Goal: Task Accomplishment & Management: Manage account settings

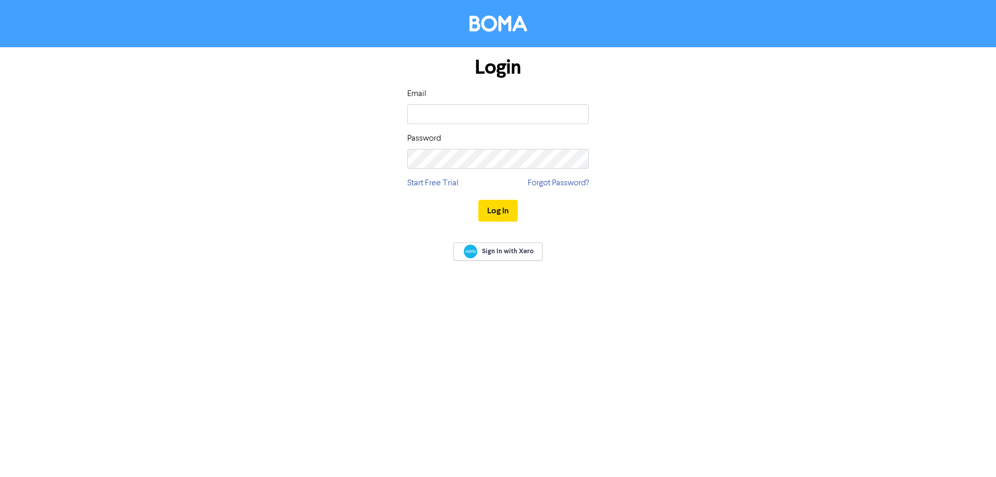
click at [476, 118] on input "email" at bounding box center [497, 114] width 181 height 20
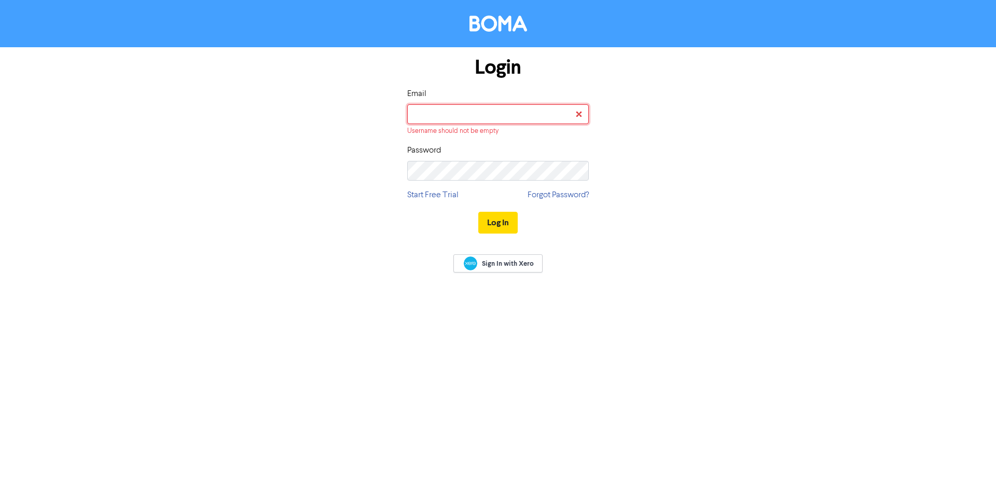
paste input "[EMAIL_ADDRESS][DOMAIN_NAME]"
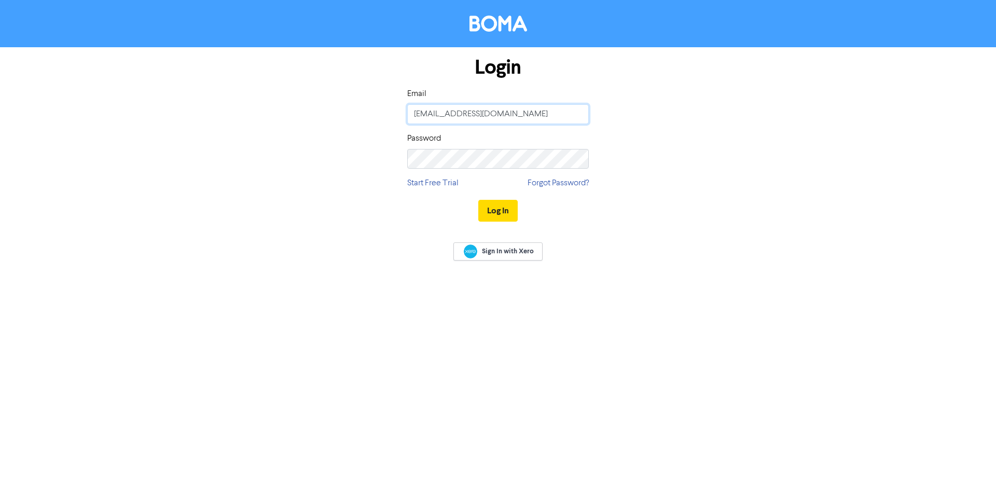
type input "[EMAIL_ADDRESS][DOMAIN_NAME]"
click at [500, 214] on button "Log In" at bounding box center [497, 211] width 39 height 22
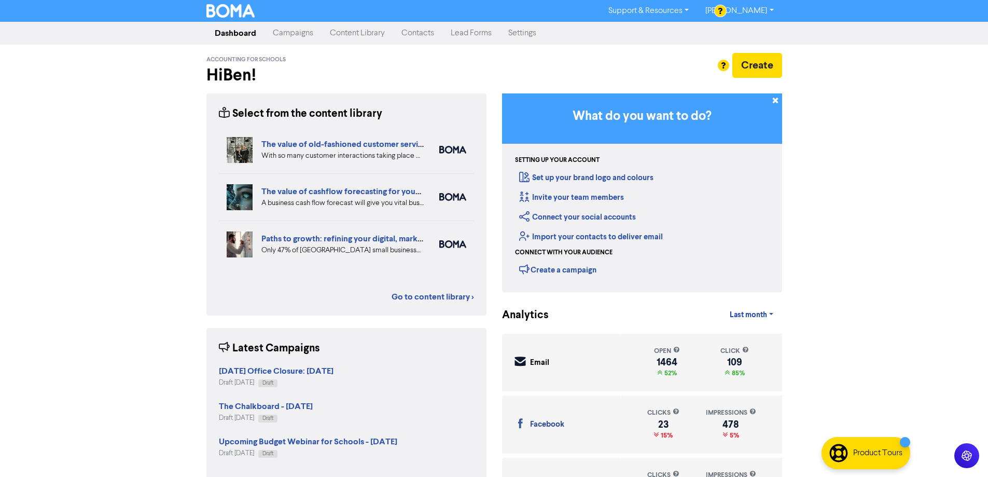
click at [290, 34] on link "Campaigns" at bounding box center [292, 33] width 57 height 21
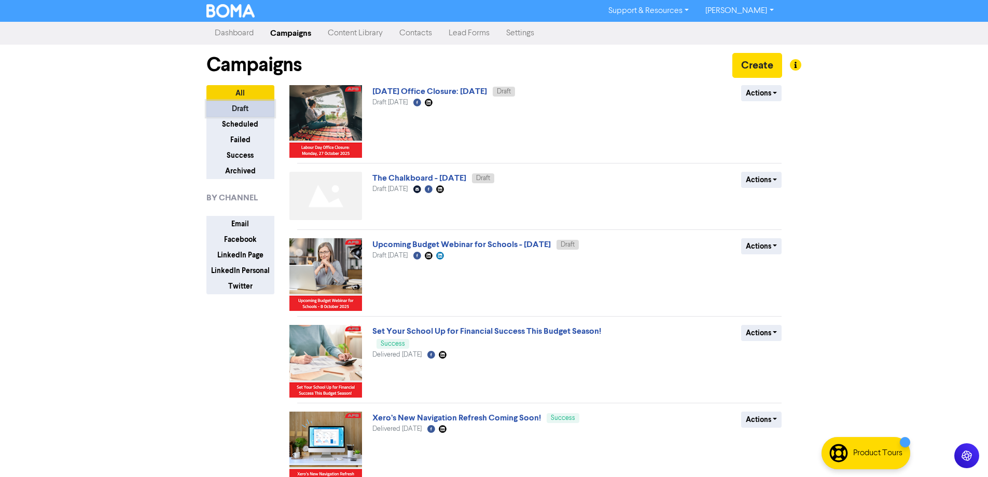
click at [246, 105] on button "Draft" at bounding box center [240, 109] width 68 height 16
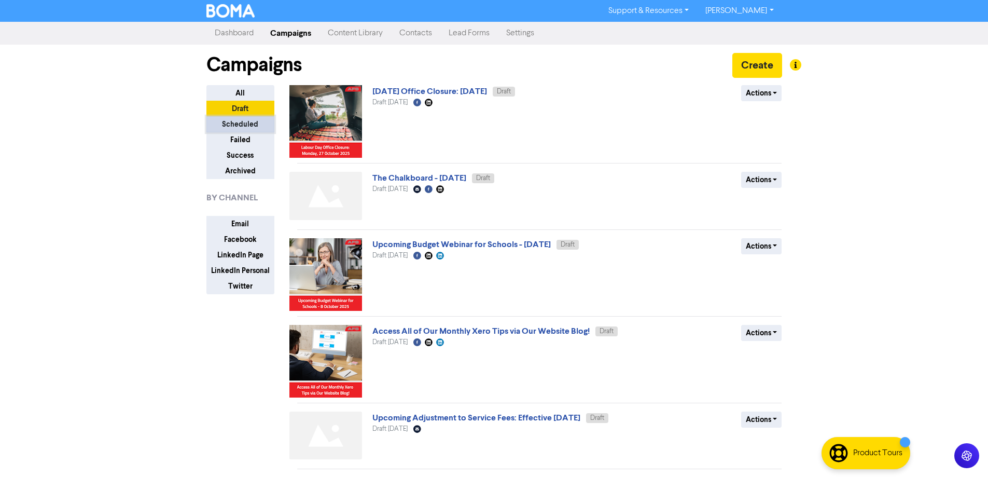
click at [253, 126] on button "Scheduled" at bounding box center [240, 124] width 68 height 16
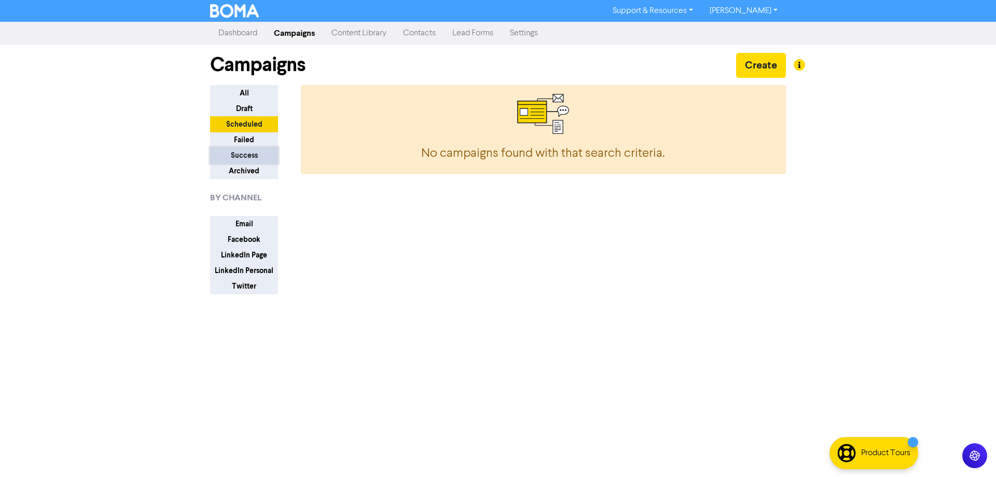
click at [245, 158] on button "Success" at bounding box center [244, 155] width 68 height 16
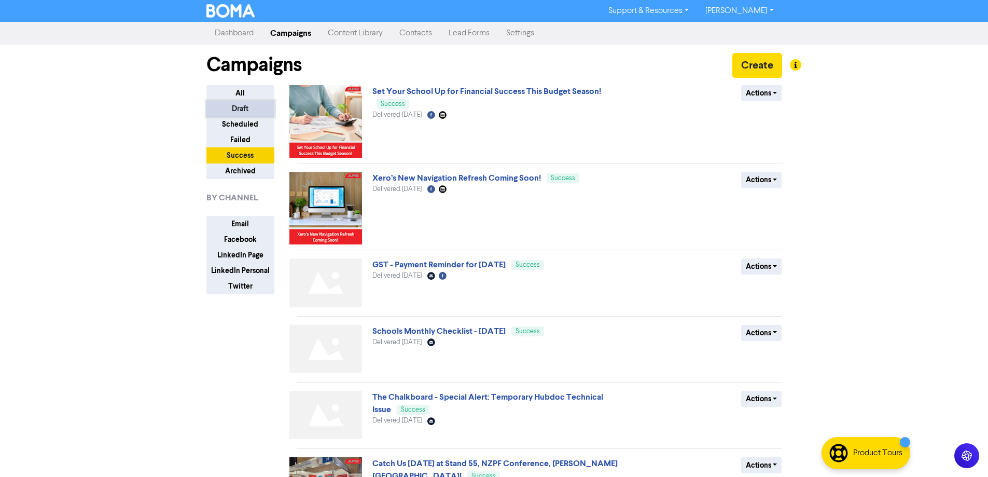
click at [244, 110] on button "Draft" at bounding box center [240, 109] width 68 height 16
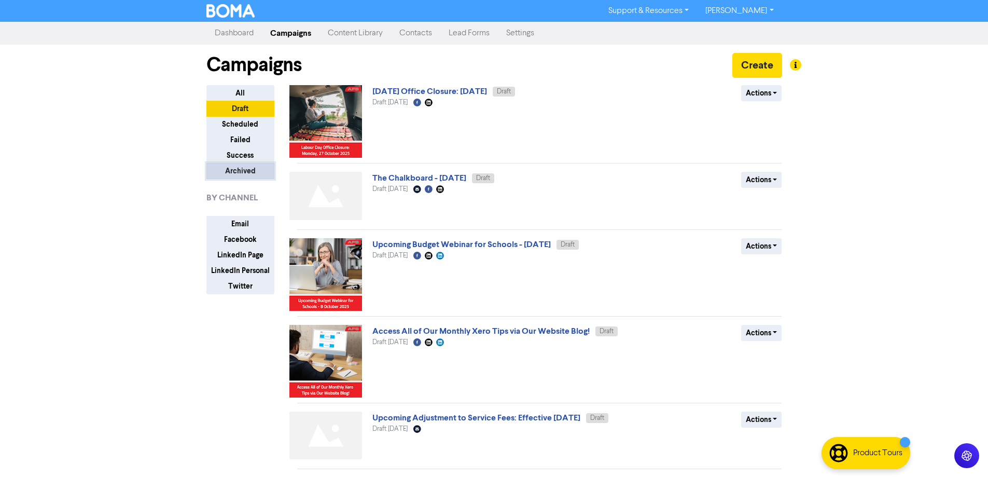
click at [248, 168] on button "Archived" at bounding box center [240, 171] width 68 height 16
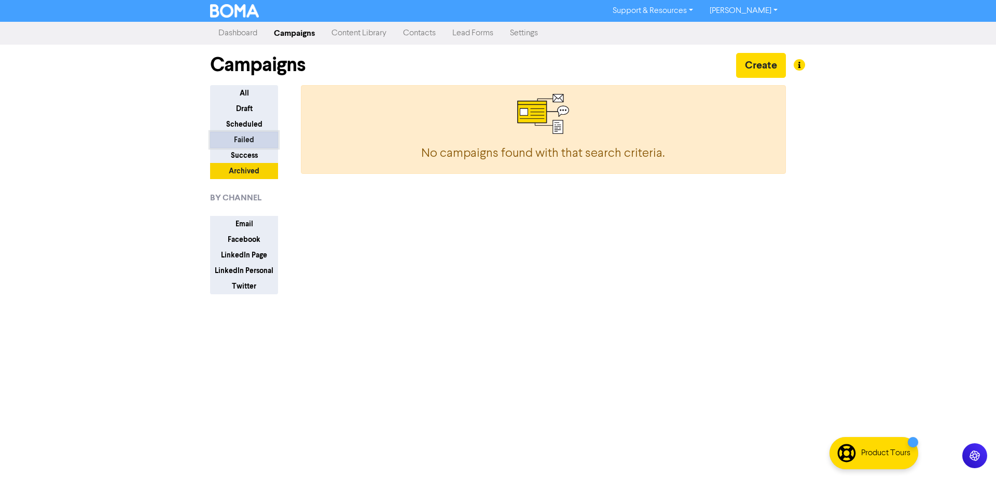
click at [243, 140] on button "Failed" at bounding box center [244, 140] width 68 height 16
click at [245, 110] on button "Draft" at bounding box center [244, 109] width 68 height 16
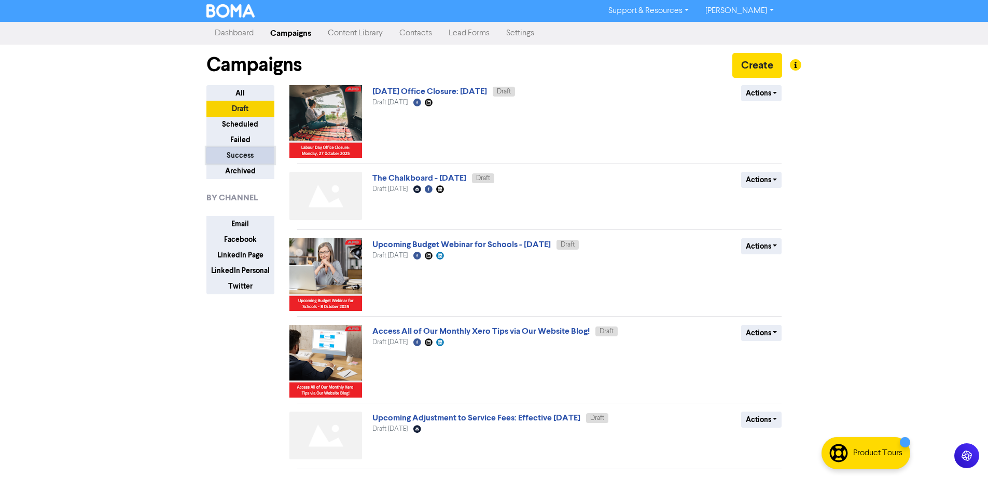
click at [247, 153] on button "Success" at bounding box center [240, 155] width 68 height 16
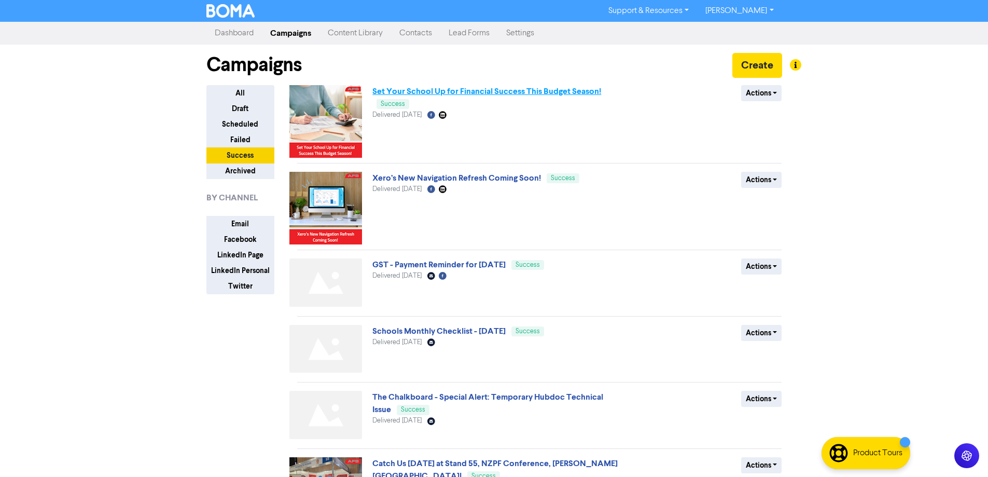
click at [472, 93] on link "Set Your School Up for Financial Success This Budget Season!" at bounding box center [486, 91] width 229 height 10
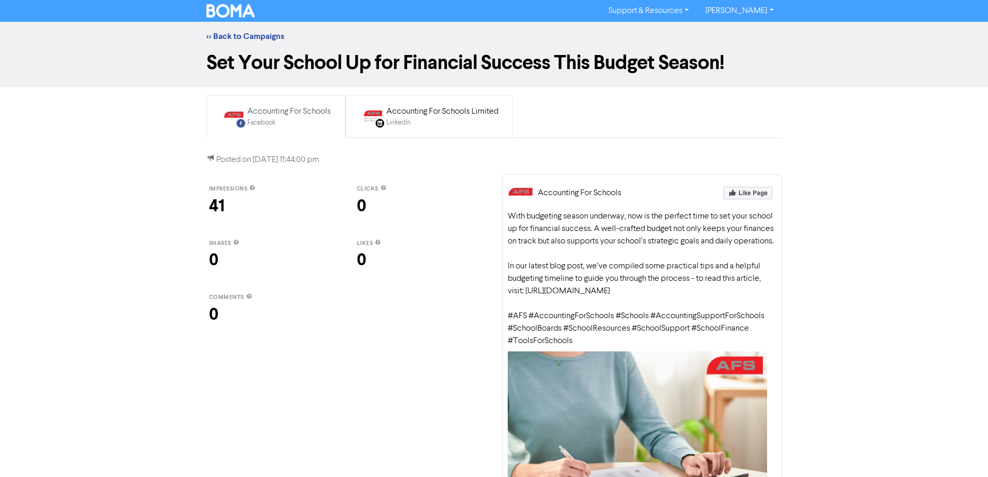
click at [438, 110] on div "Accounting For Schools Limited" at bounding box center [442, 111] width 112 height 12
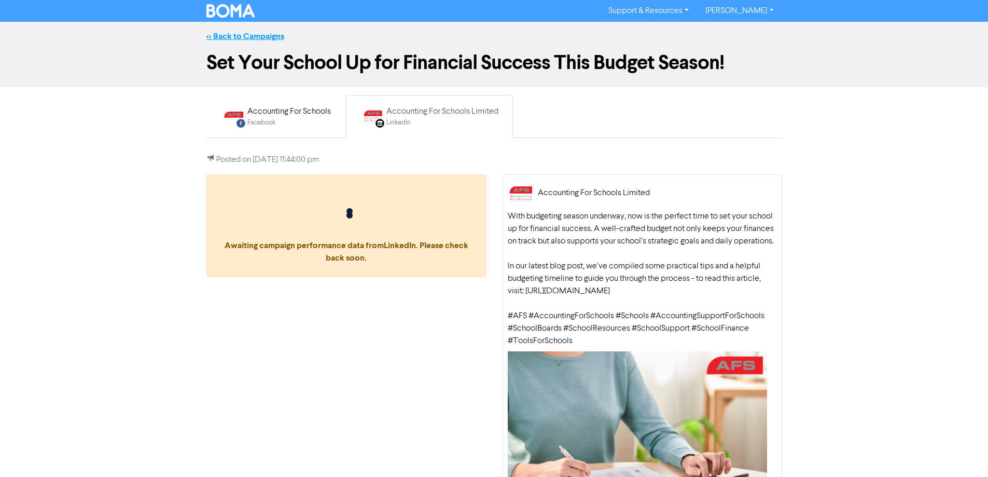
click at [247, 39] on link "<< Back to Campaigns" at bounding box center [245, 36] width 78 height 10
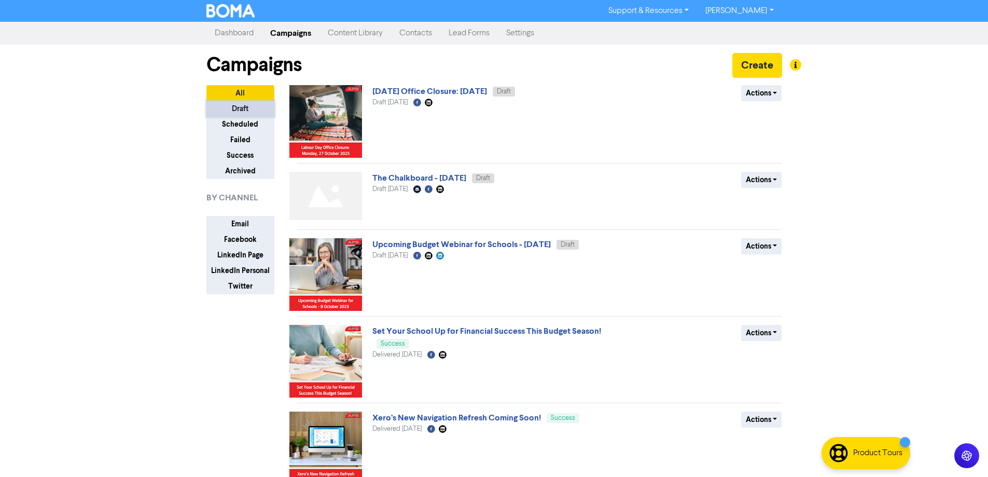
click at [230, 113] on button "Draft" at bounding box center [240, 109] width 68 height 16
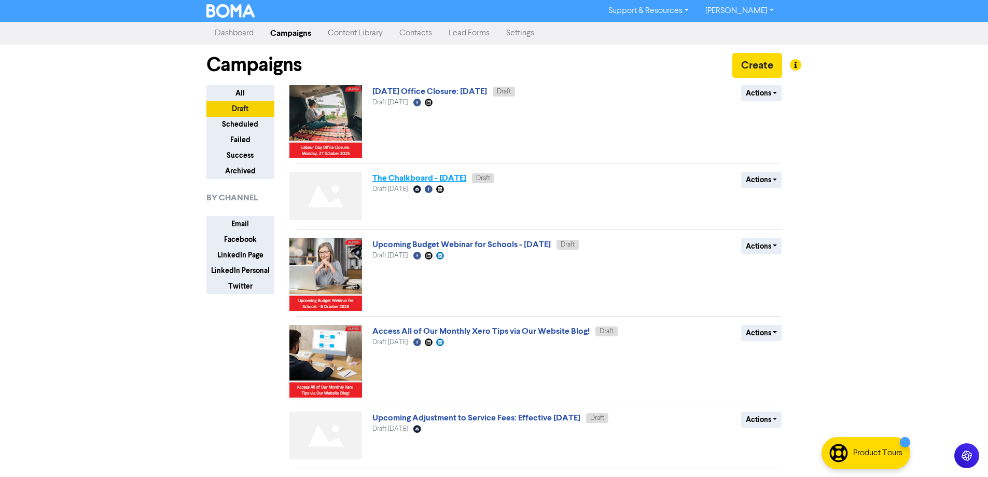
click at [418, 176] on link "The Chalkboard - [DATE]" at bounding box center [419, 178] width 94 height 10
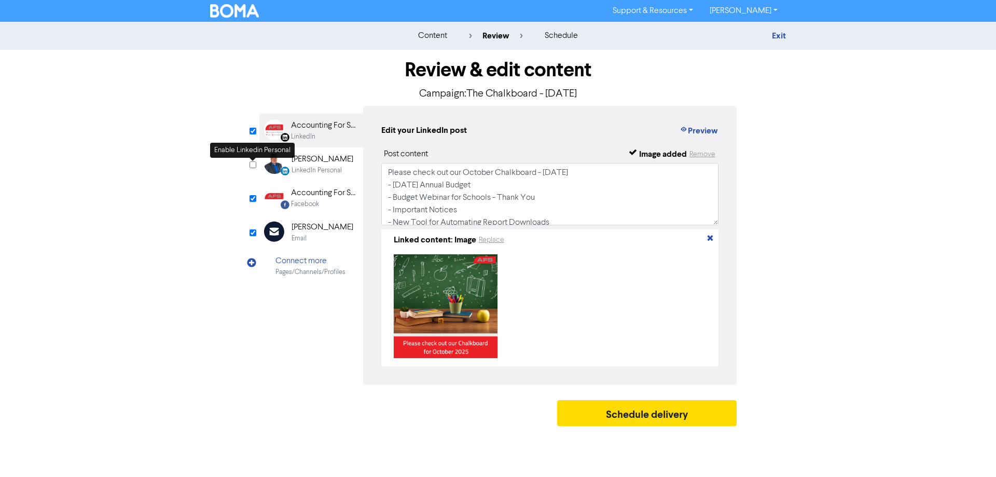
click at [254, 164] on input "checkbox" at bounding box center [252, 164] width 7 height 7
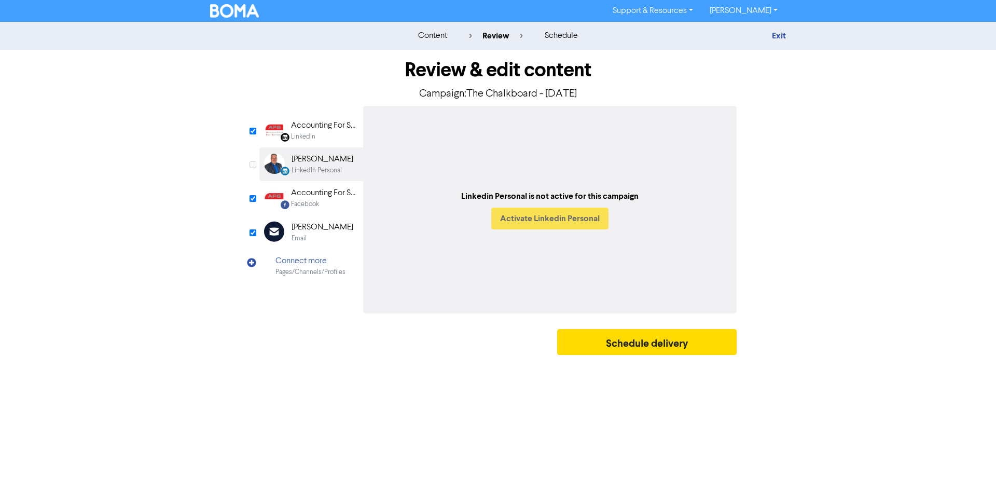
checkbox input "true"
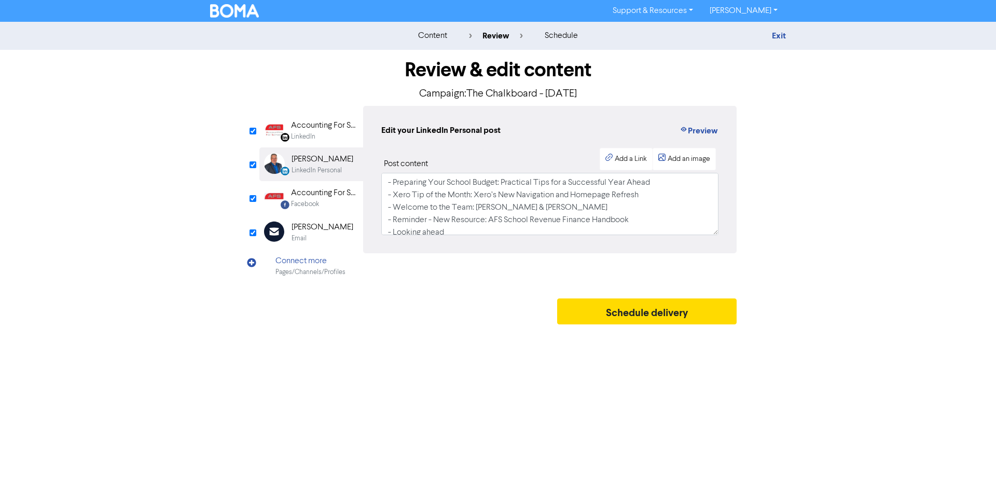
click at [308, 233] on div "Email" at bounding box center [322, 238] width 62 height 10
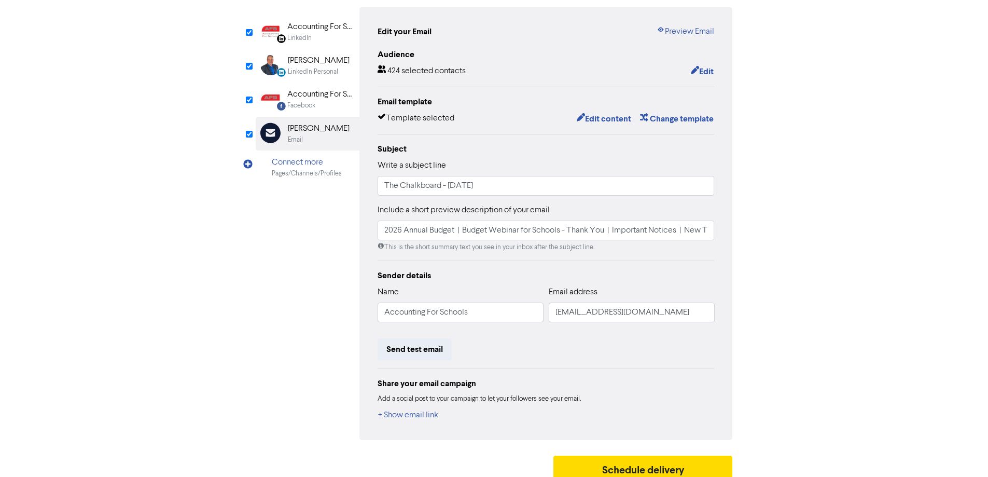
scroll to position [109, 0]
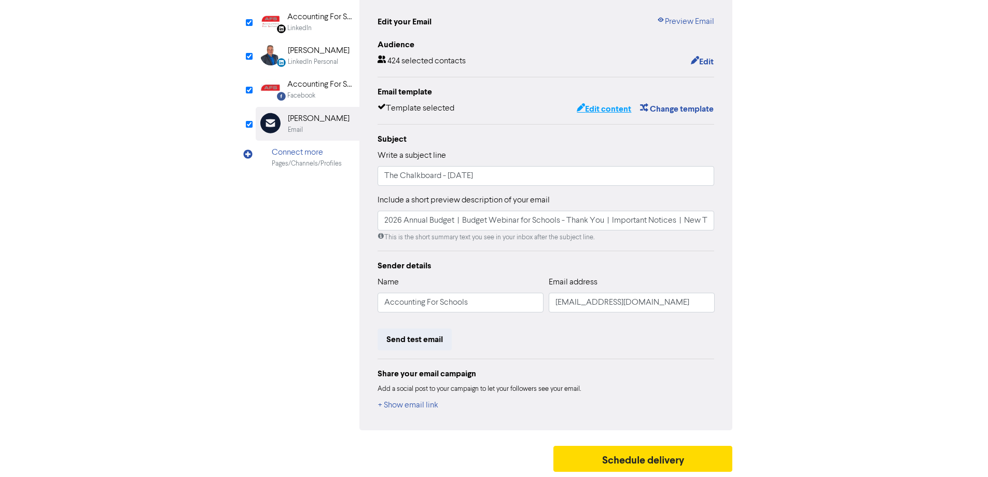
click at [610, 109] on button "Edit content" at bounding box center [603, 108] width 55 height 13
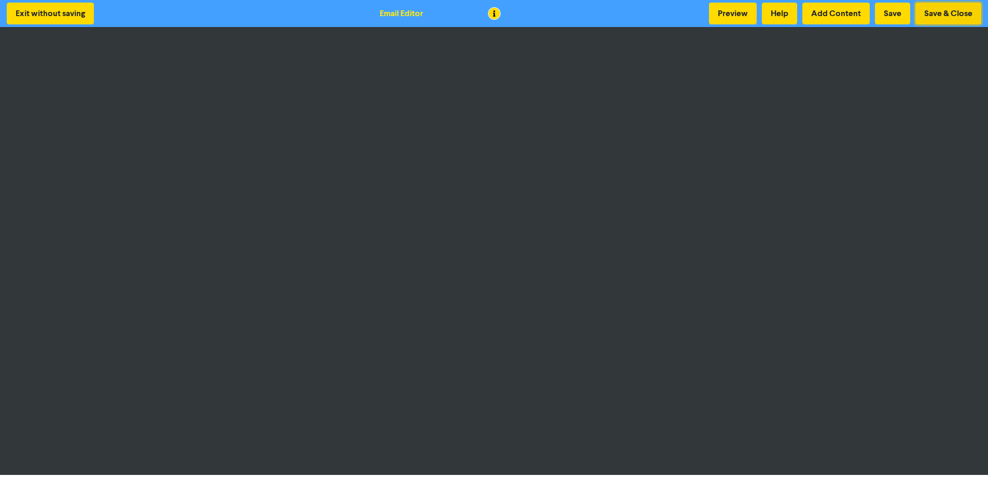
click at [952, 6] on button "Save & Close" at bounding box center [948, 14] width 66 height 22
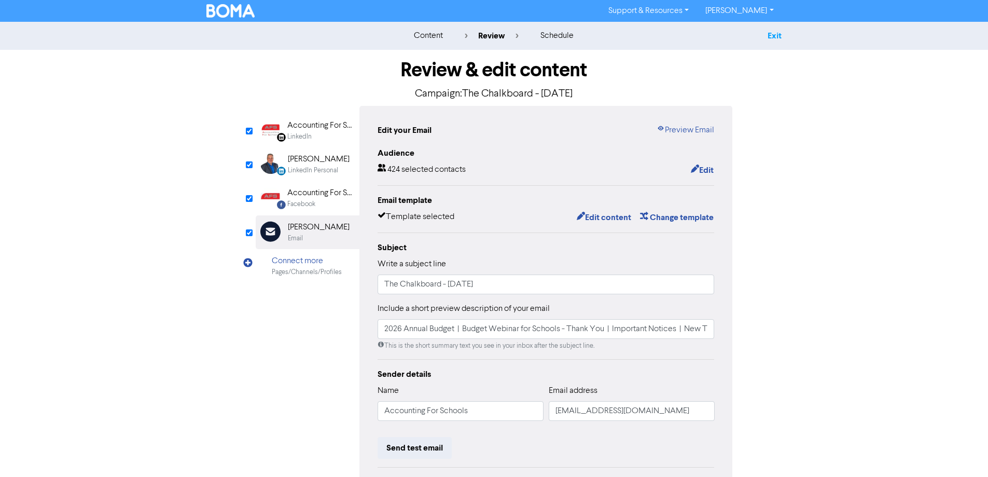
click at [770, 34] on link "Exit" at bounding box center [774, 36] width 14 height 10
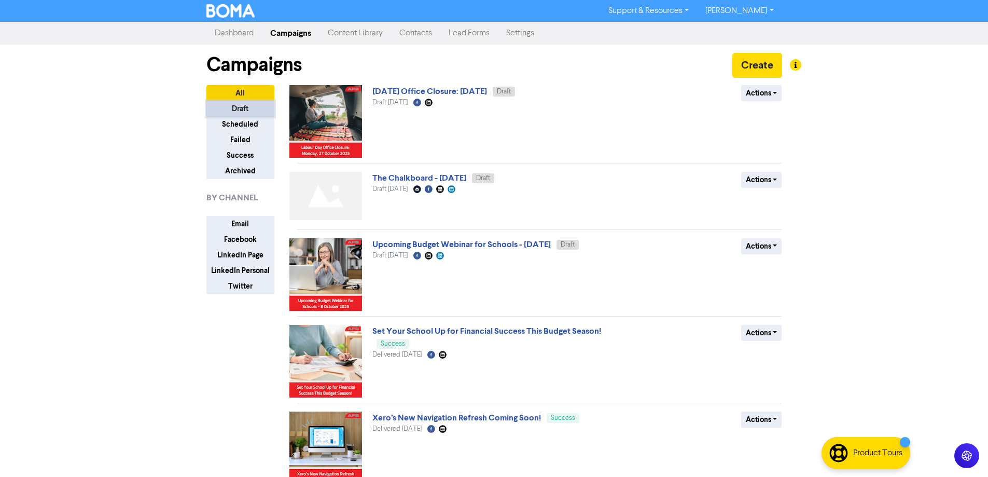
click at [249, 107] on button "Draft" at bounding box center [240, 109] width 68 height 16
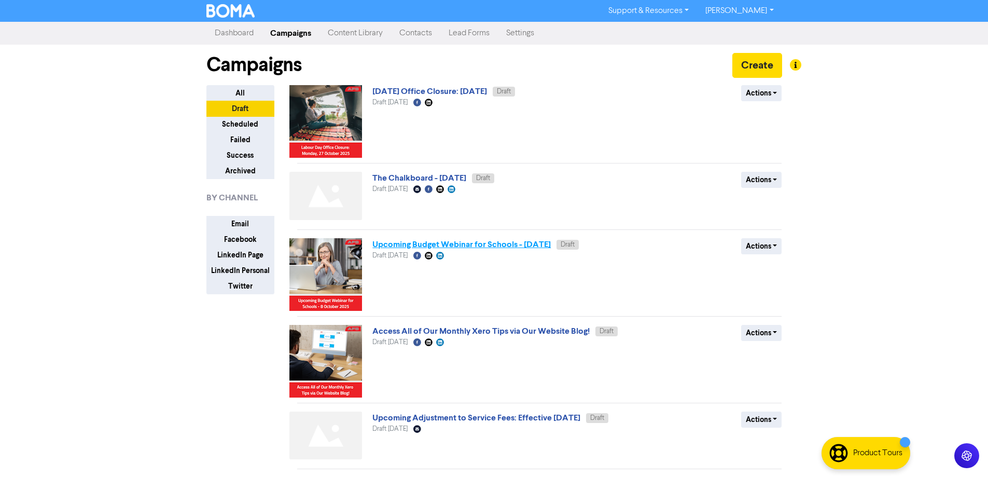
click at [493, 243] on link "Upcoming Budget Webinar for Schools - [DATE]" at bounding box center [461, 244] width 178 height 10
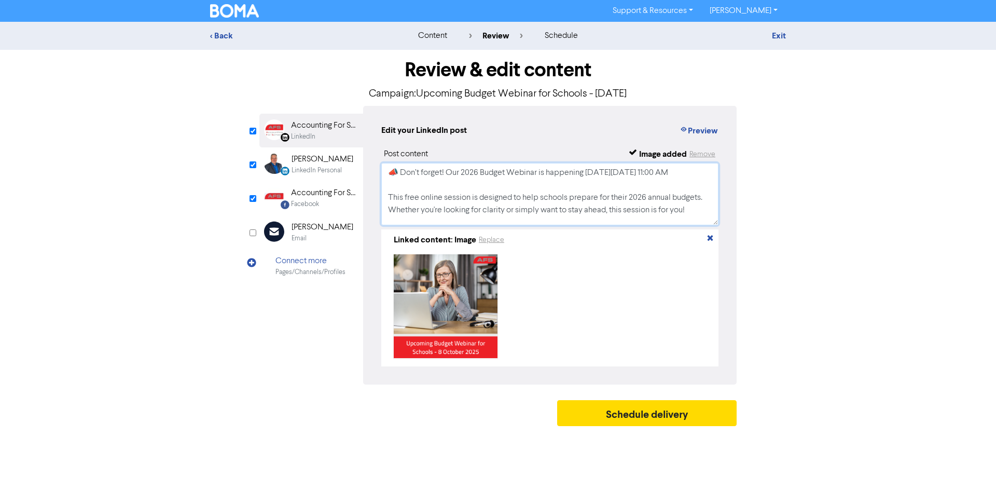
click at [599, 176] on textarea "📣 Don’t forget! Our 2026 Budget Webinar is happening [DATE][DATE] 11:00 AM This…" at bounding box center [549, 194] width 337 height 62
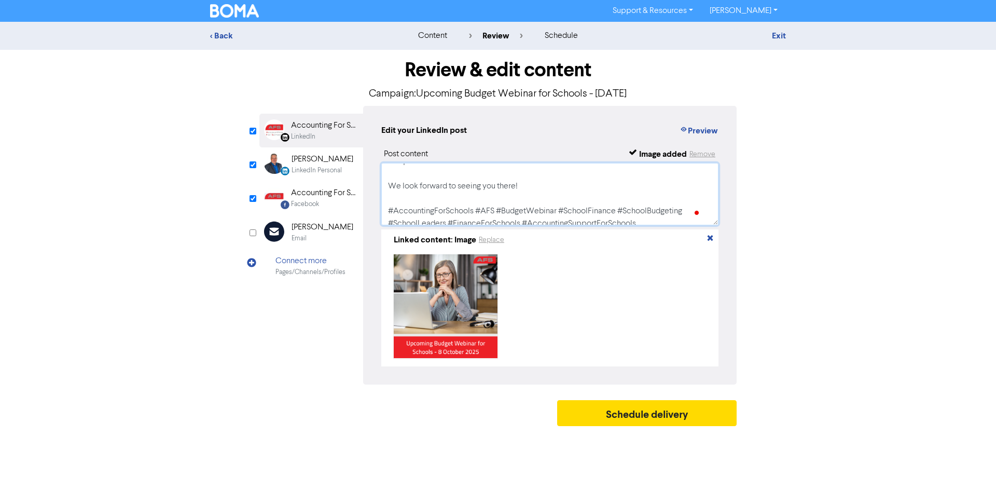
scroll to position [125, 0]
type textarea "📣 Don’t forget! Our 2026 Budget Webinar is happening [DATE] [DATE] 11:00 AM Thi…"
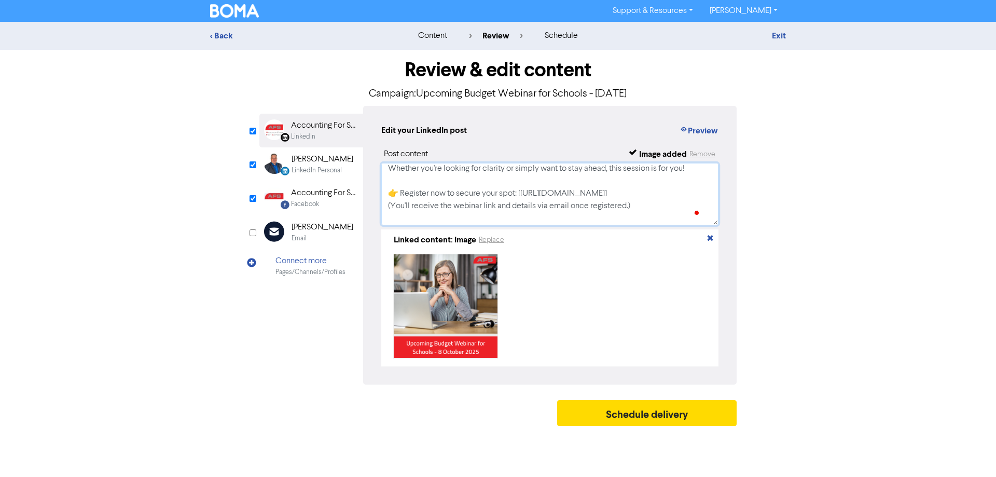
scroll to position [62, 0]
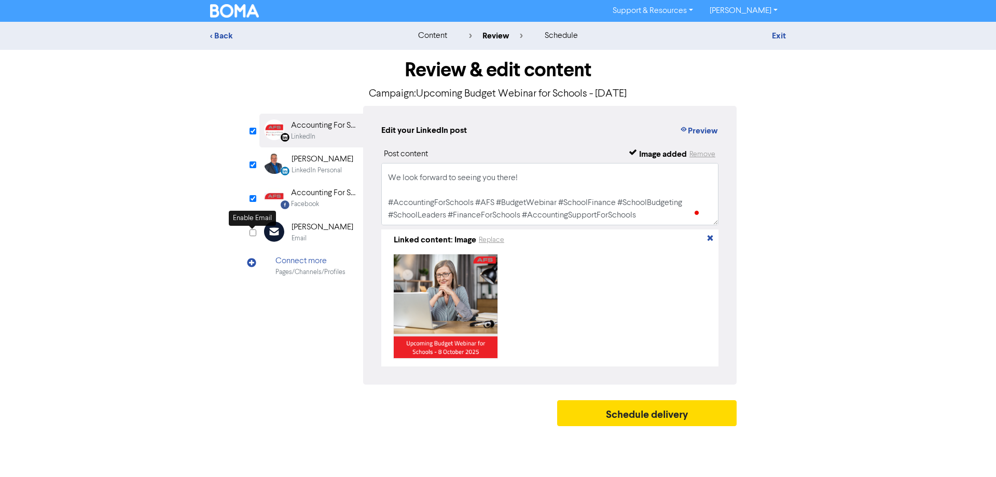
click at [249, 233] on input "checkbox" at bounding box center [252, 232] width 7 height 7
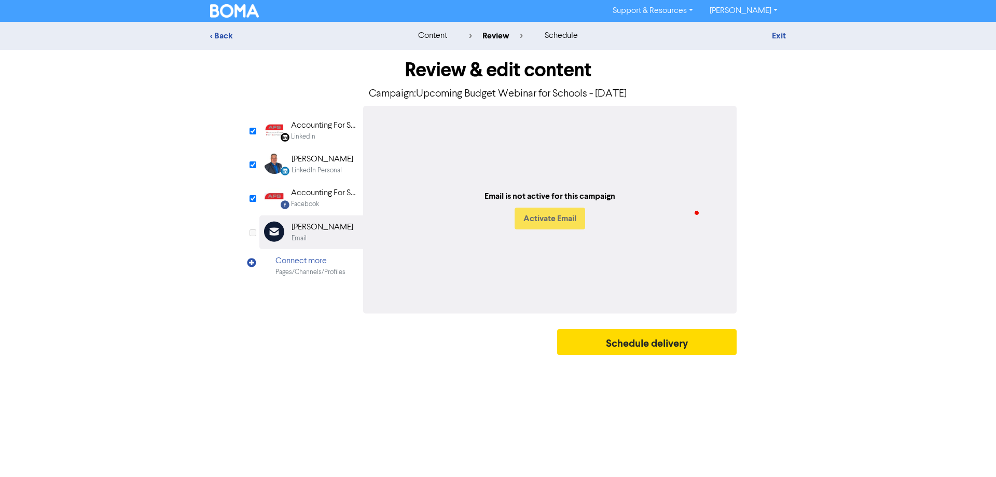
checkbox input "true"
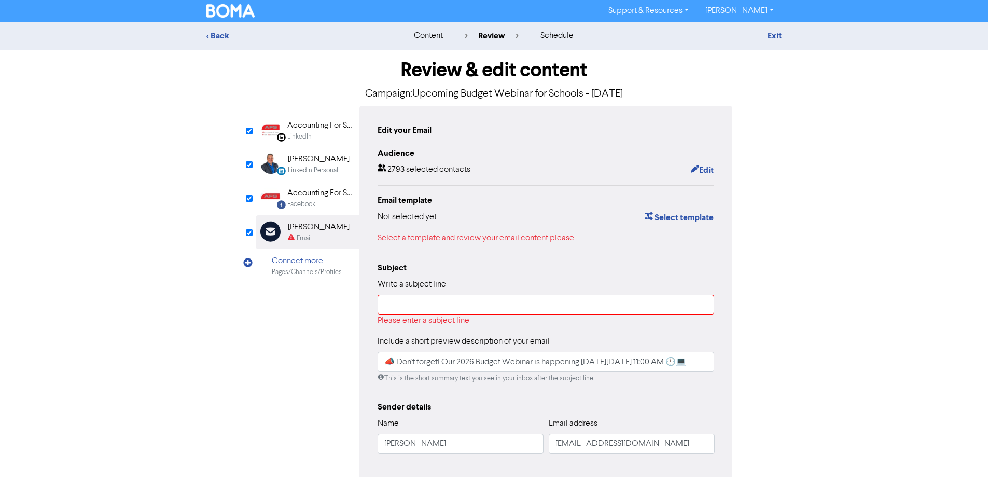
click at [319, 132] on div "LinkedIn" at bounding box center [320, 137] width 66 height 10
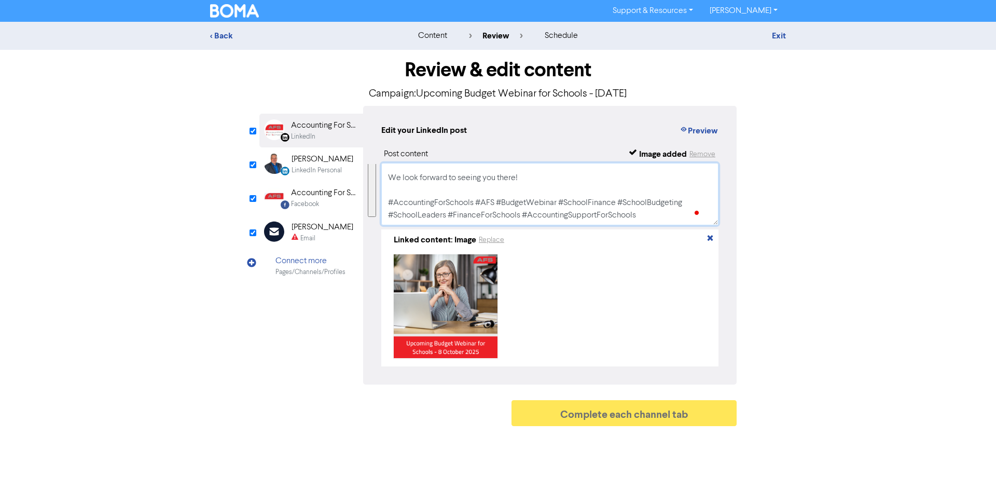
drag, startPoint x: 388, startPoint y: 169, endPoint x: 679, endPoint y: 262, distance: 305.4
click at [679, 262] on div "Post content Image added Remove 📣 Don’t forget! Our 2026 Budget Webinar is happ…" at bounding box center [549, 257] width 337 height 218
click at [316, 220] on div "Email Created with Sketch. [PERSON_NAME] Email" at bounding box center [311, 232] width 104 height 34
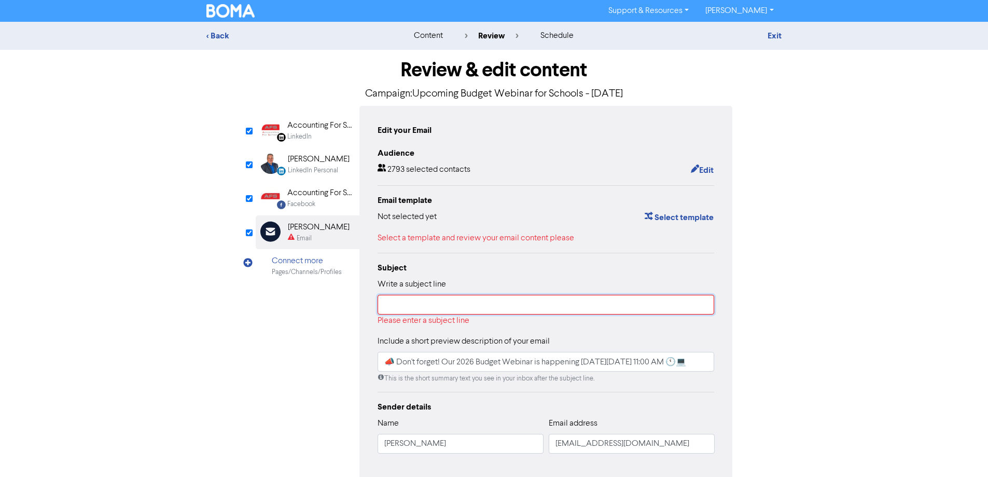
click at [437, 302] on input "text" at bounding box center [545, 305] width 337 height 20
type input "e"
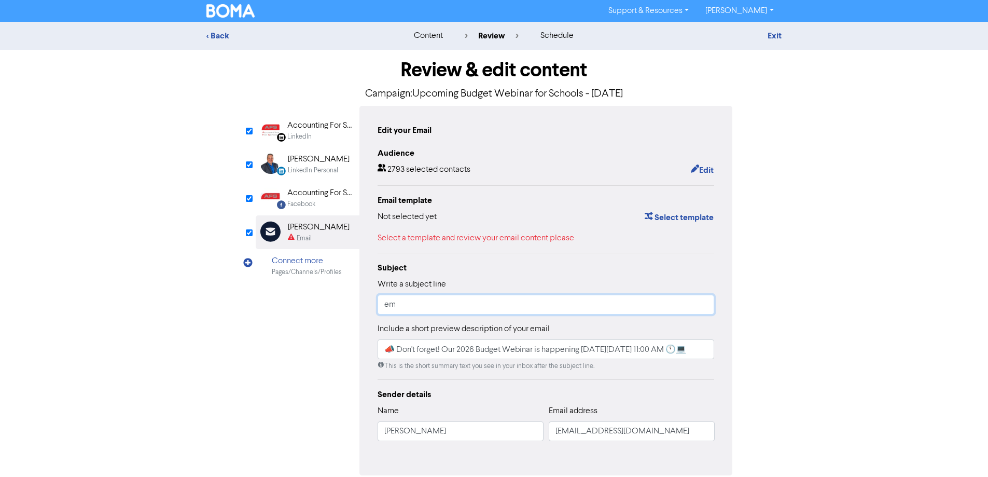
type input "e"
drag, startPoint x: 566, startPoint y: 94, endPoint x: 442, endPoint y: 96, distance: 123.9
click at [442, 96] on p "Campaign: Upcoming Budget Webinar for Schools - [DATE]" at bounding box center [494, 94] width 477 height 16
copy p "Budget Webinar for Schools"
click at [477, 310] on input "Reminder for 2006" at bounding box center [545, 305] width 337 height 20
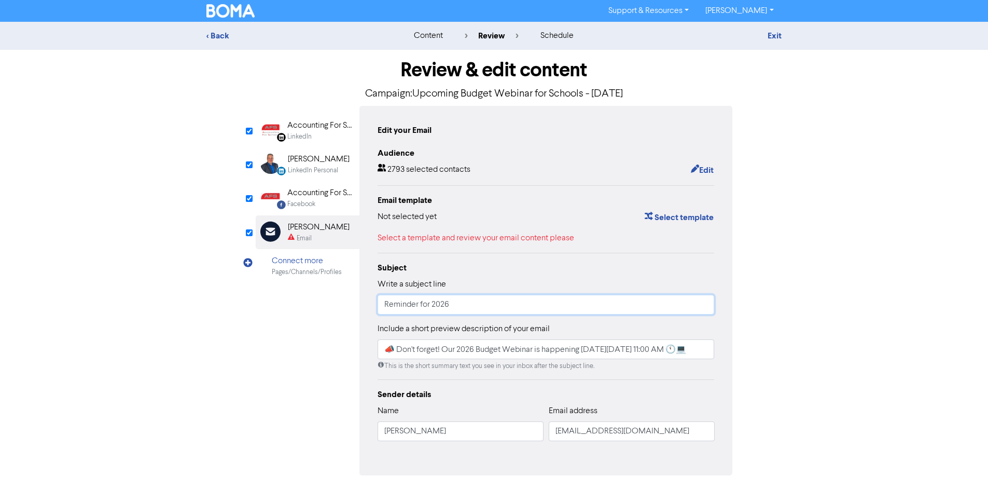
paste input "Budget Webinar for Schools"
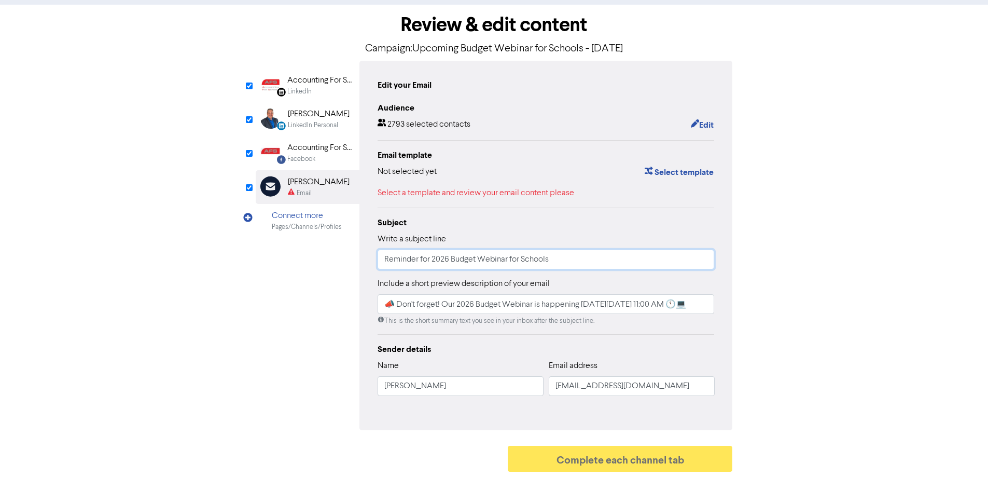
type input "Reminder for 2026 Budget Webinar for Schools"
click at [575, 207] on hr at bounding box center [545, 207] width 337 height 1
click at [675, 170] on button "Select template" at bounding box center [679, 171] width 70 height 13
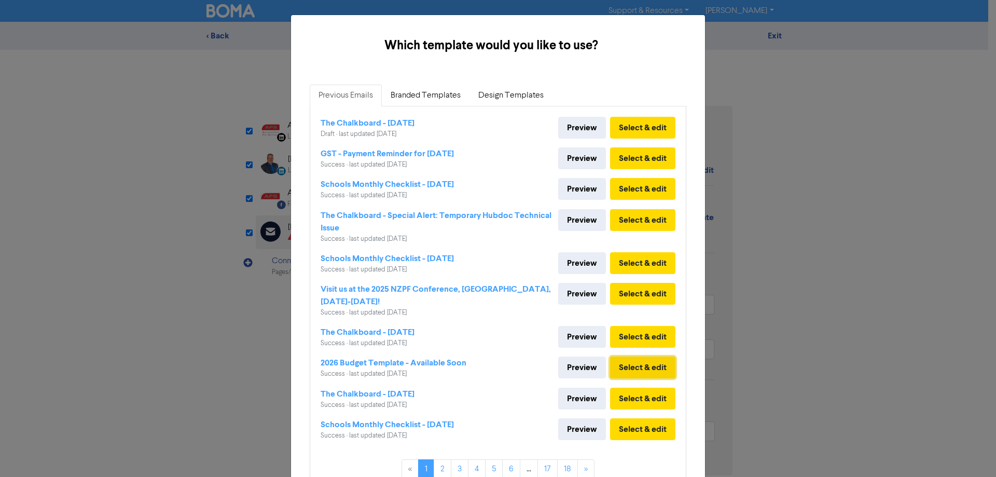
click at [639, 369] on button "Select & edit" at bounding box center [642, 367] width 65 height 22
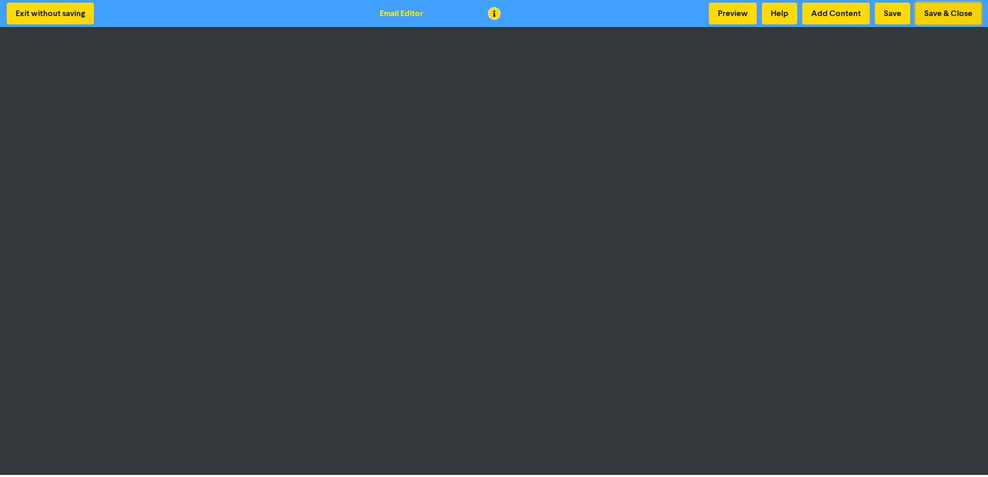
click at [949, 16] on button "Save & Close" at bounding box center [948, 14] width 66 height 22
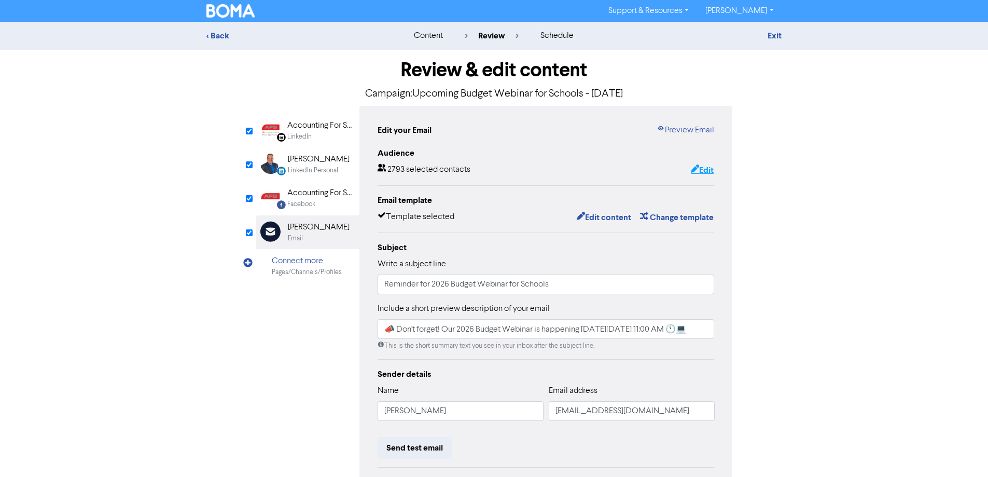
click at [713, 172] on button "Edit" at bounding box center [702, 169] width 24 height 13
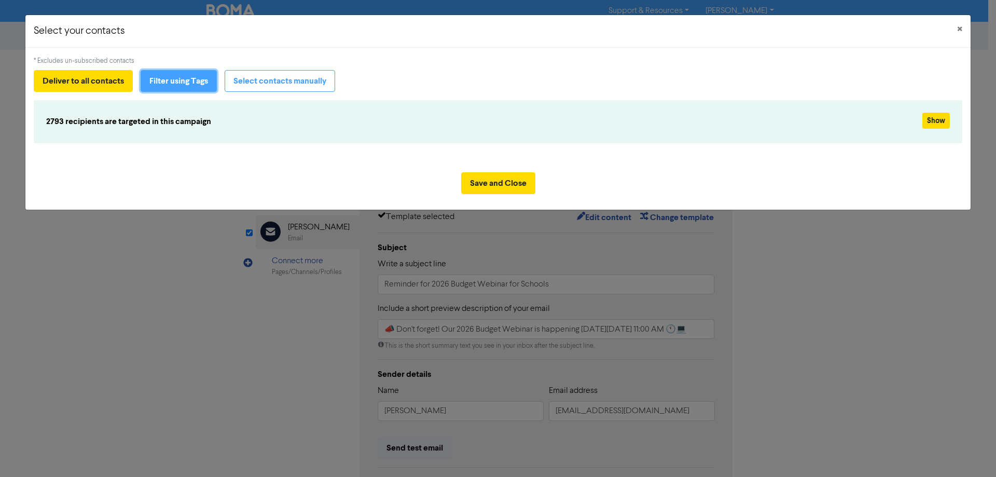
click at [187, 86] on button "Filter using Tags" at bounding box center [179, 81] width 76 height 22
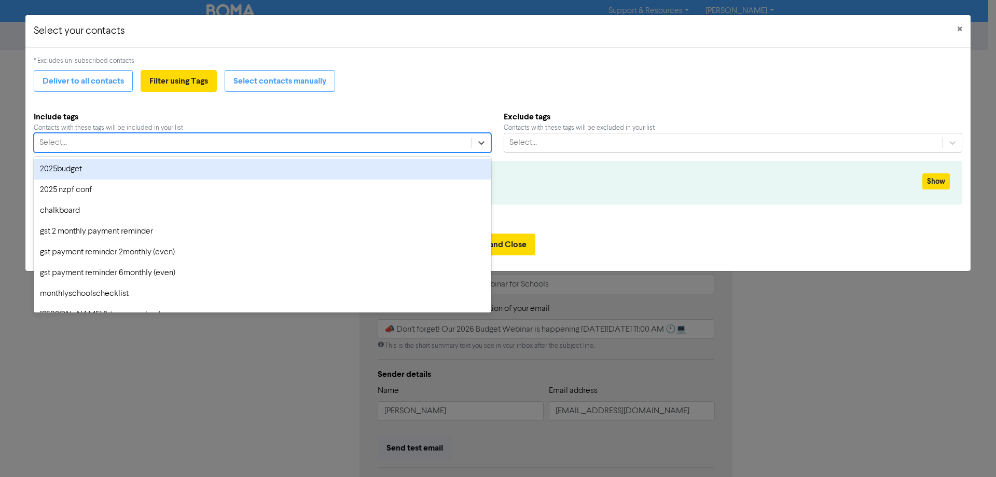
click at [373, 138] on div "Select..." at bounding box center [252, 142] width 437 height 19
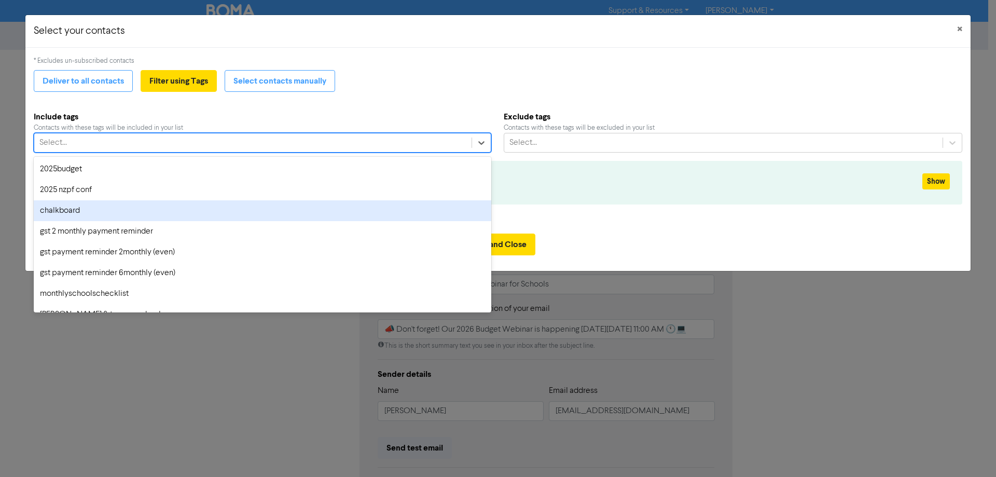
click at [291, 218] on div "chalkboard" at bounding box center [262, 210] width 457 height 21
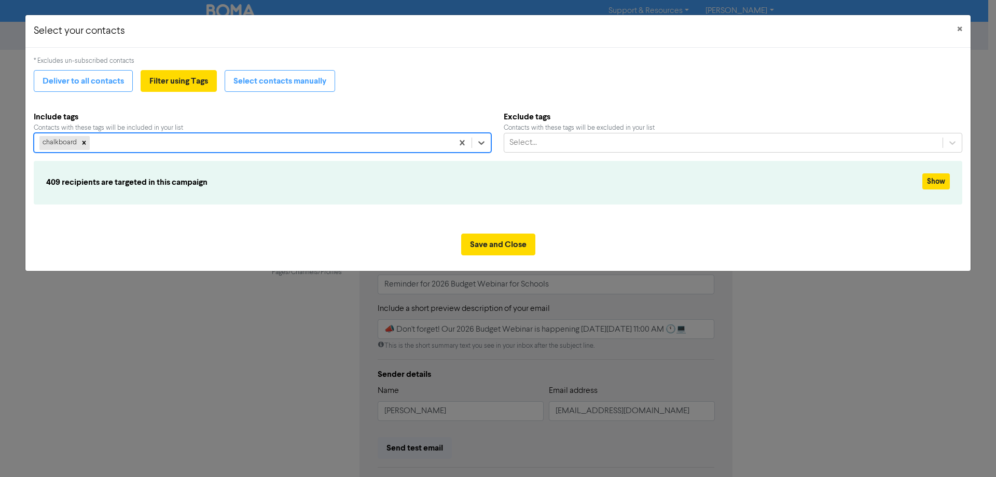
click at [314, 140] on div "chalkboard" at bounding box center [243, 142] width 418 height 19
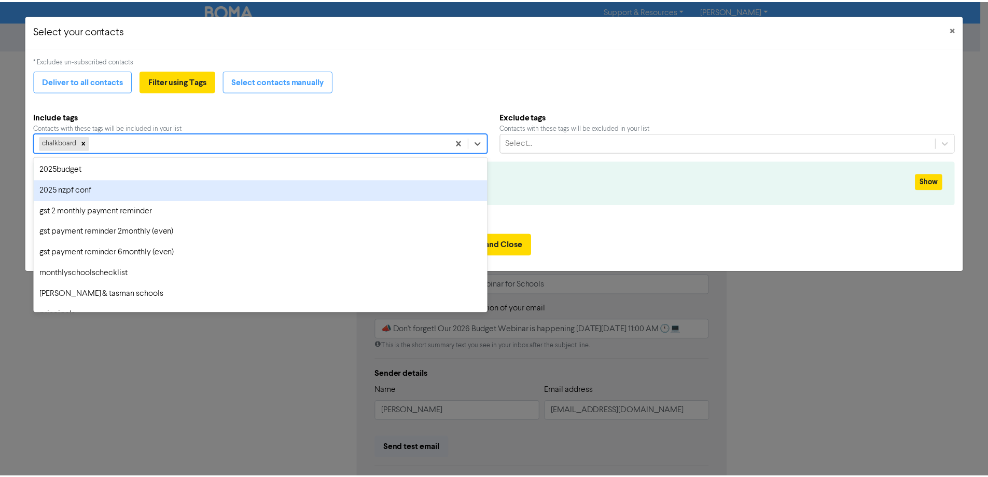
scroll to position [35, 0]
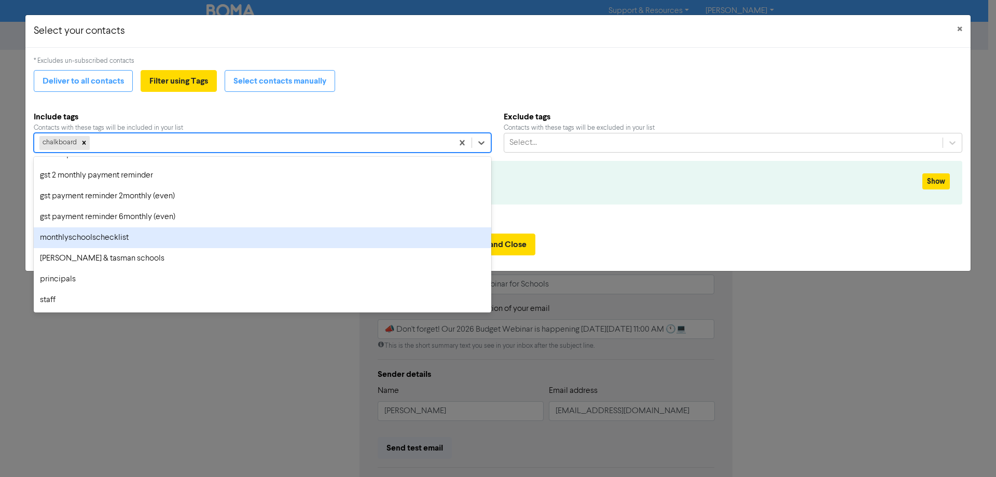
click at [167, 231] on div "monthlyschoolschecklist" at bounding box center [262, 237] width 457 height 21
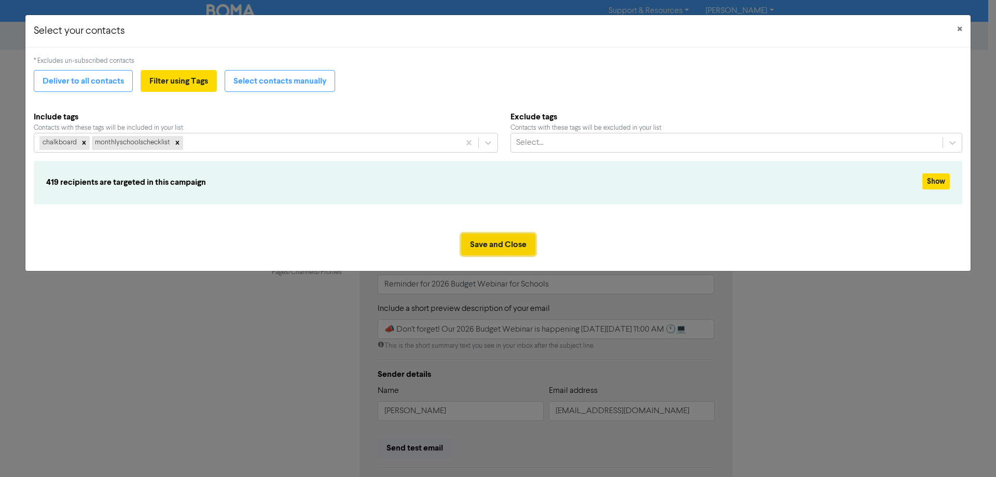
click at [501, 245] on button "Save and Close" at bounding box center [498, 244] width 74 height 22
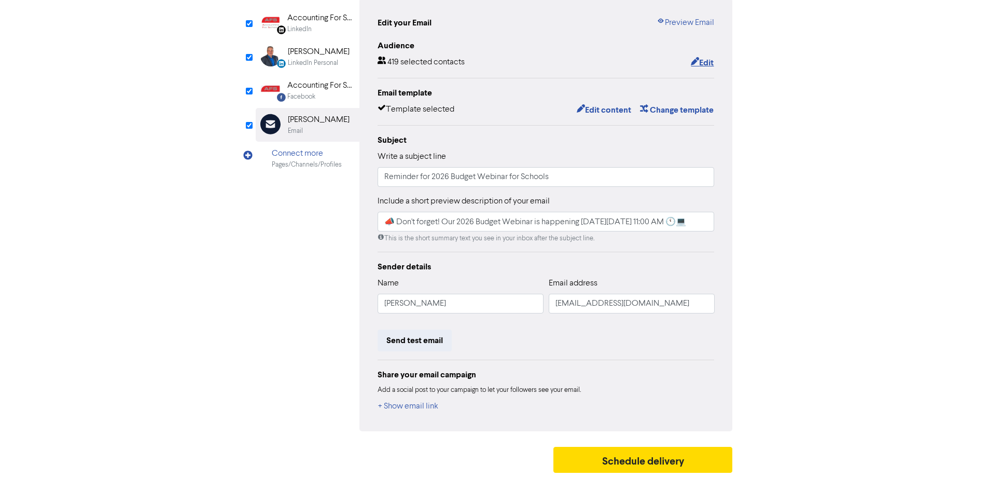
scroll to position [109, 0]
click at [398, 408] on button "+ Show email link" at bounding box center [407, 404] width 61 height 13
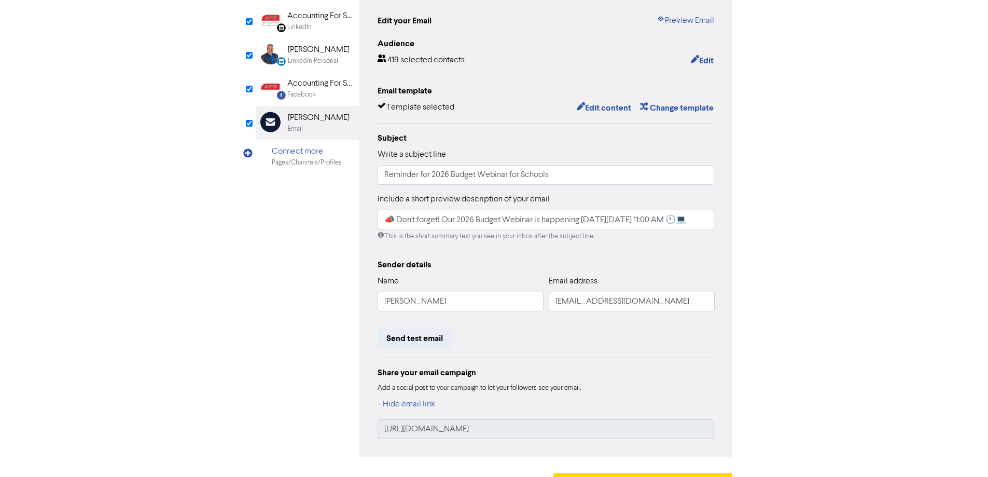
click at [318, 82] on div "Accounting For Schools" at bounding box center [320, 83] width 66 height 12
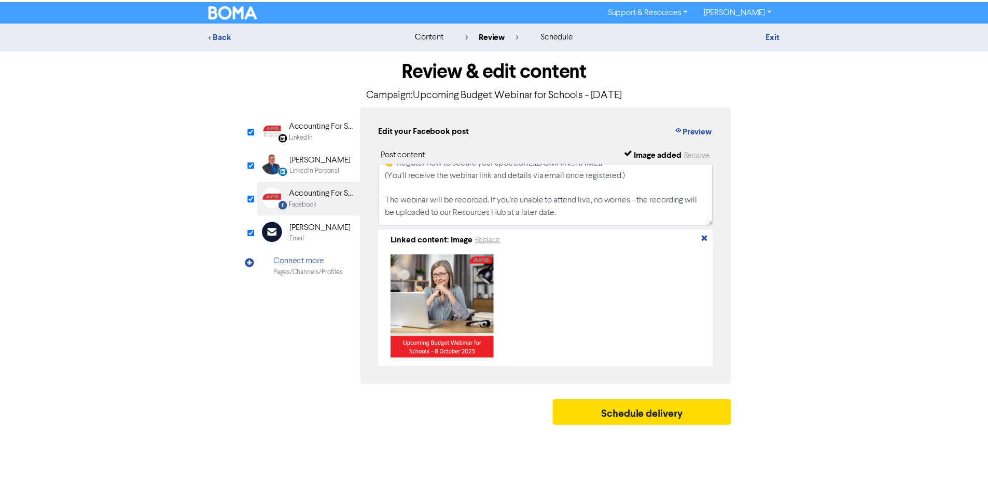
scroll to position [65, 0]
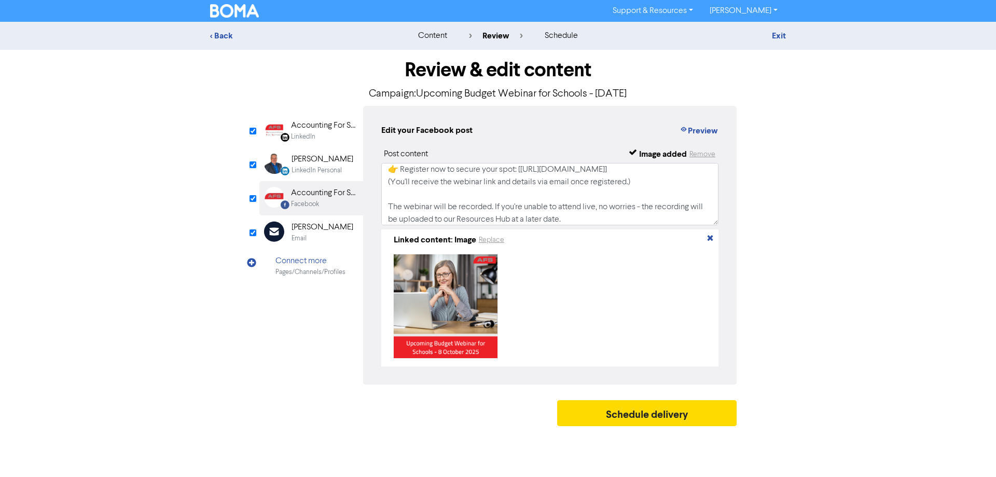
click at [318, 133] on div "LinkedIn" at bounding box center [324, 137] width 66 height 10
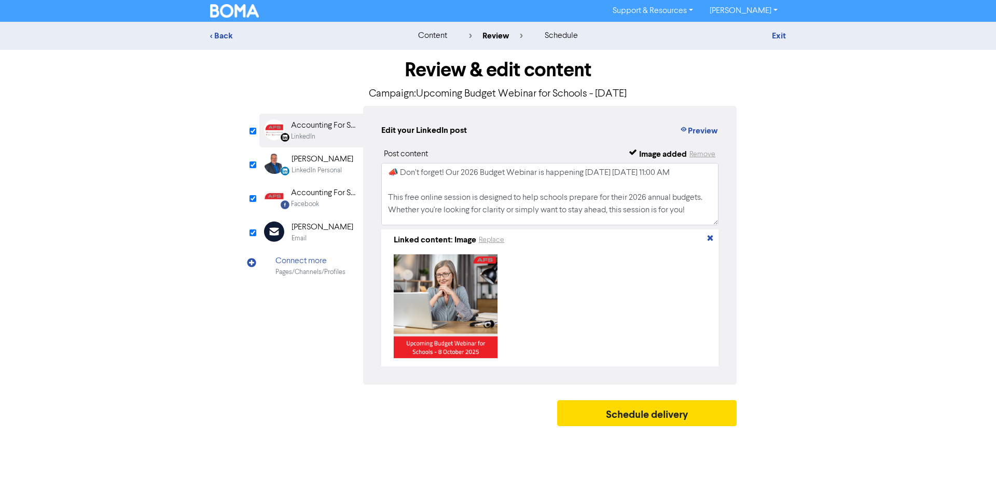
click at [318, 231] on div "[PERSON_NAME]" at bounding box center [322, 227] width 62 height 12
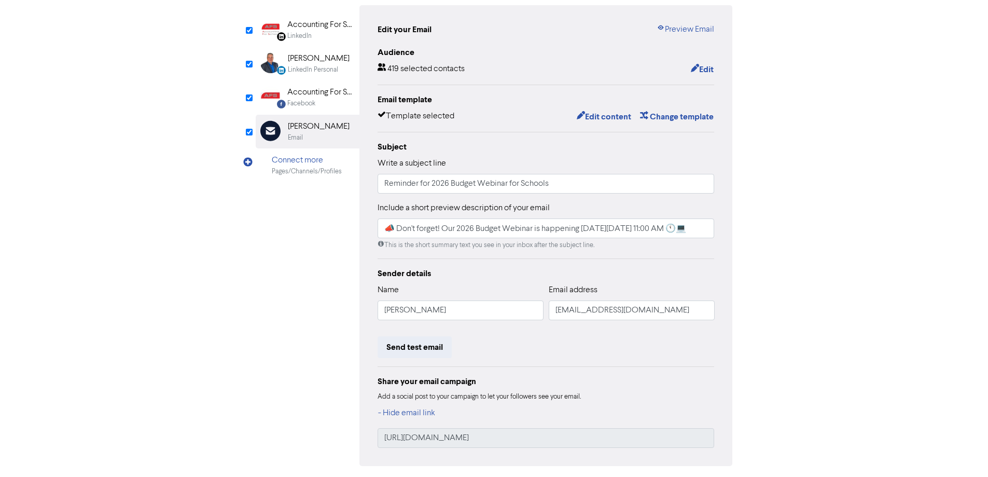
scroll to position [137, 0]
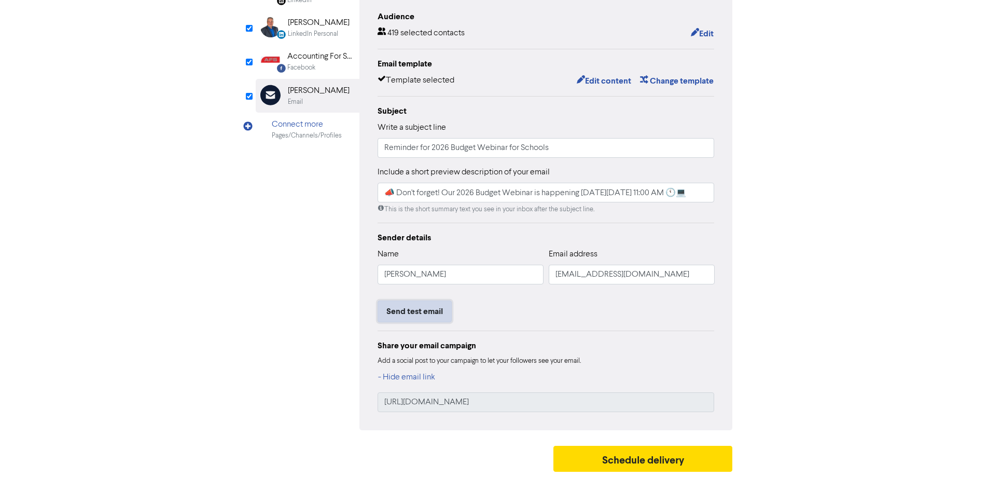
click at [400, 306] on button "Send test email" at bounding box center [414, 311] width 74 height 22
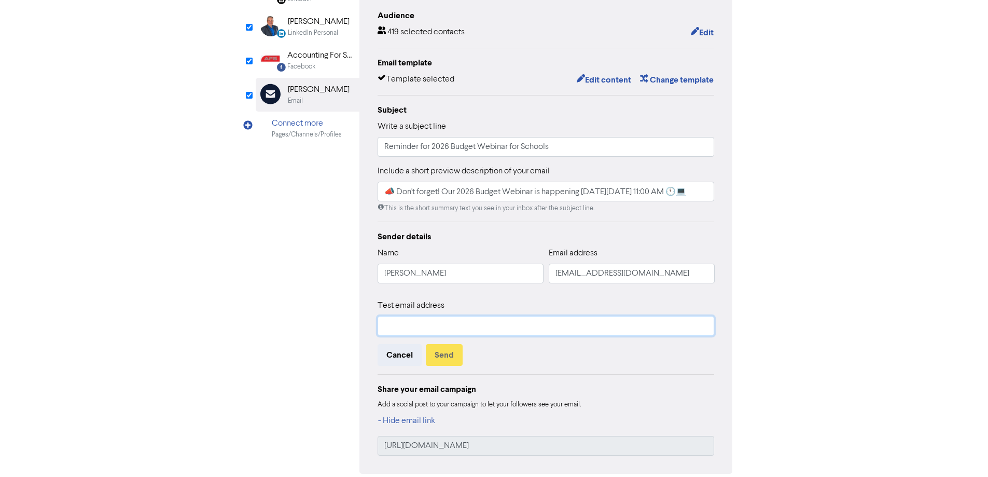
click at [404, 328] on input "text" at bounding box center [545, 326] width 337 height 20
type input "[EMAIL_ADDRESS][DOMAIN_NAME]"
click at [445, 358] on button "Send" at bounding box center [444, 355] width 37 height 22
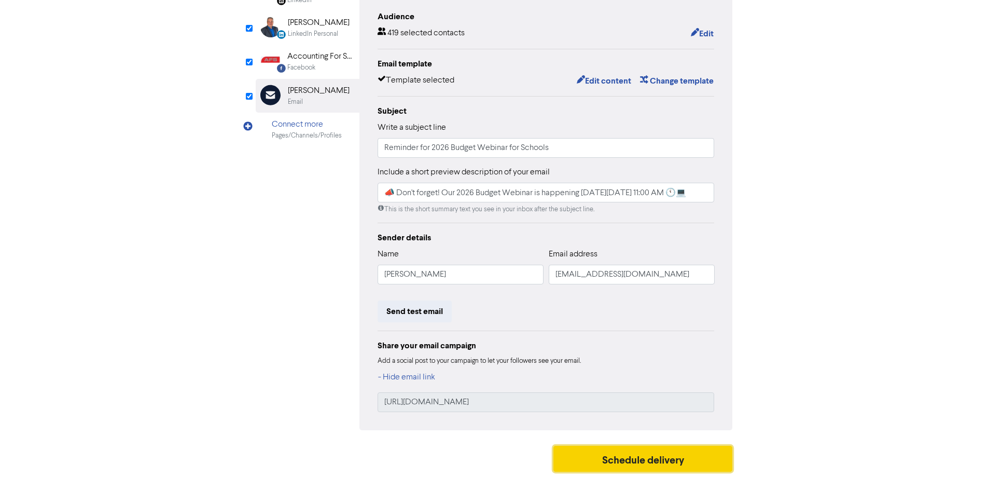
click at [635, 457] on button "Schedule delivery" at bounding box center [642, 458] width 179 height 26
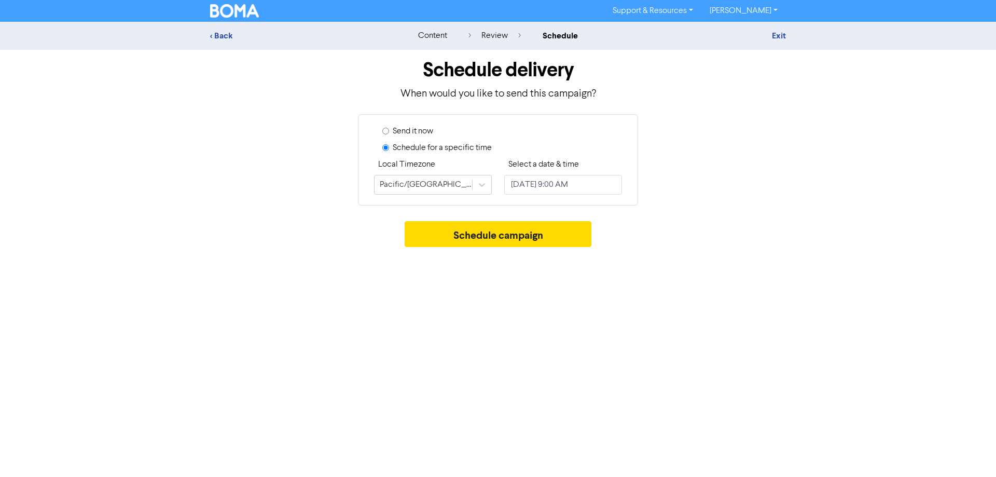
click at [426, 136] on label "Send it now" at bounding box center [413, 131] width 40 height 12
click at [389, 134] on input "Send it now" at bounding box center [385, 131] width 7 height 7
radio input "true"
radio input "false"
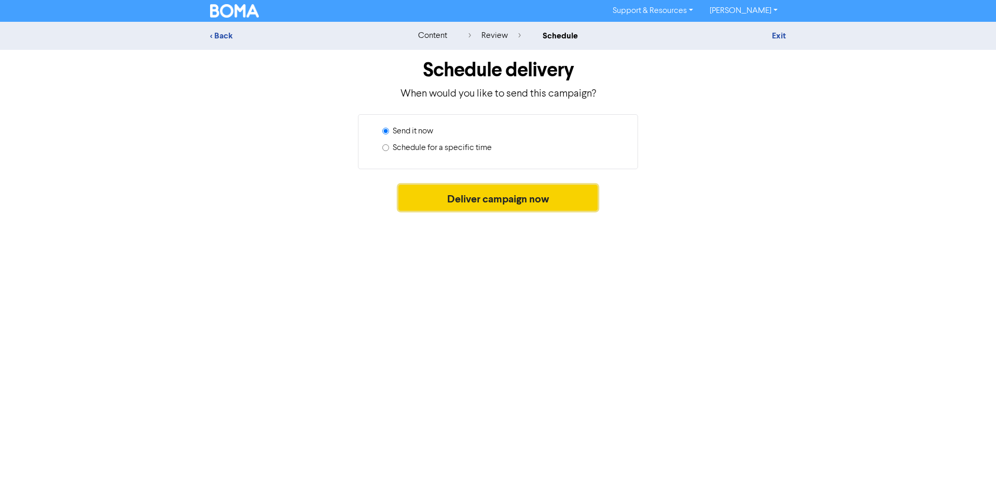
click at [507, 199] on button "Deliver campaign now" at bounding box center [498, 198] width 200 height 26
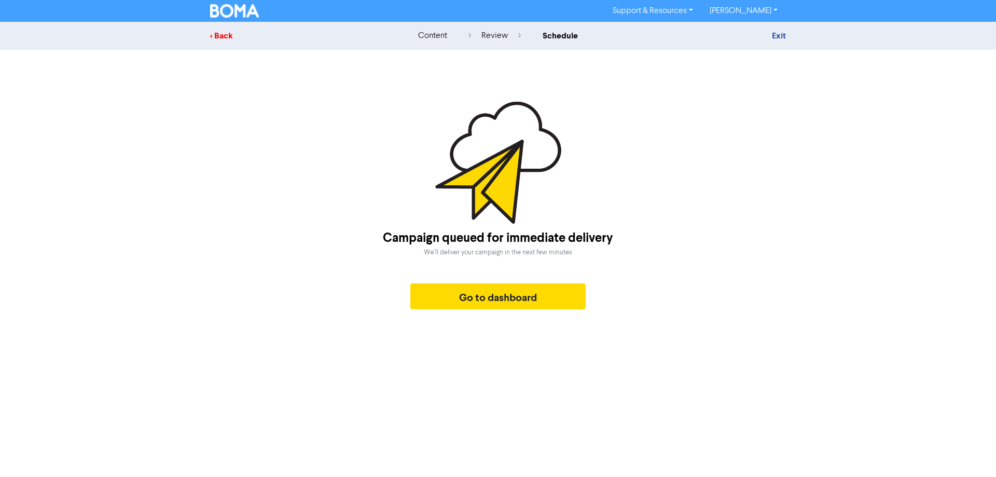
click at [220, 35] on div "< Back" at bounding box center [300, 36] width 181 height 12
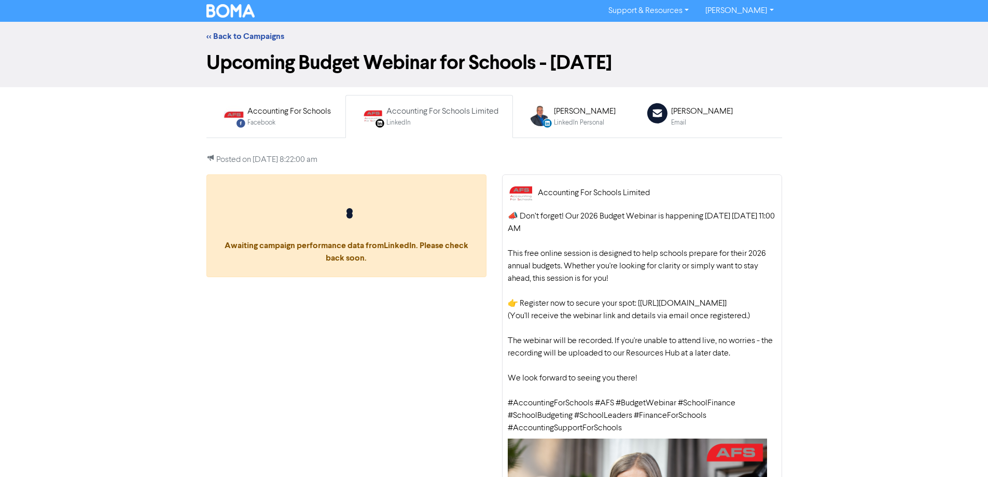
click at [254, 31] on div "<< Back to Campaigns" at bounding box center [494, 36] width 591 height 12
click at [254, 36] on link "<< Back to Campaigns" at bounding box center [245, 36] width 78 height 10
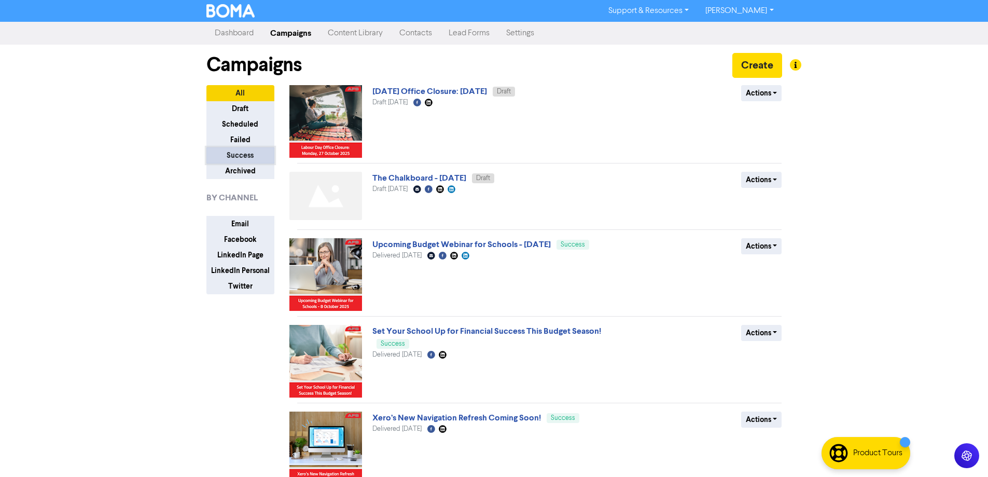
click at [240, 159] on button "Success" at bounding box center [240, 155] width 68 height 16
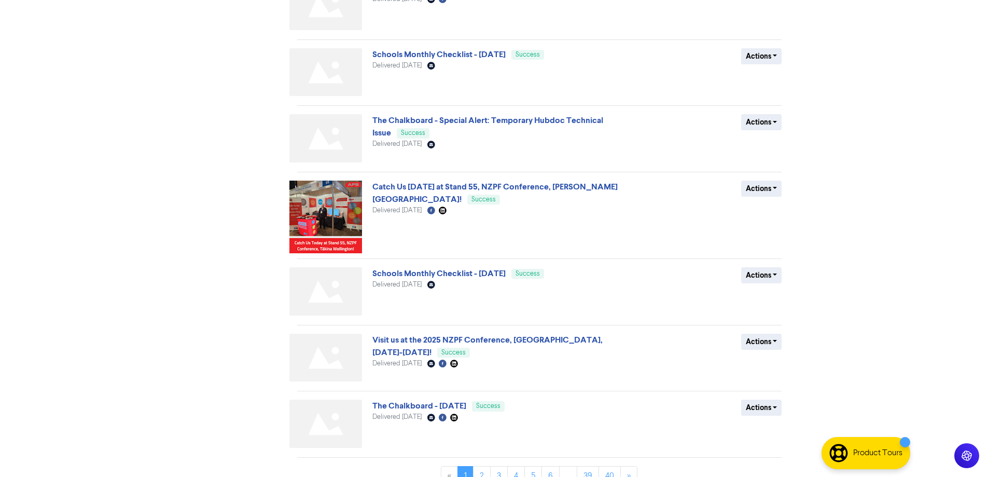
scroll to position [380, 0]
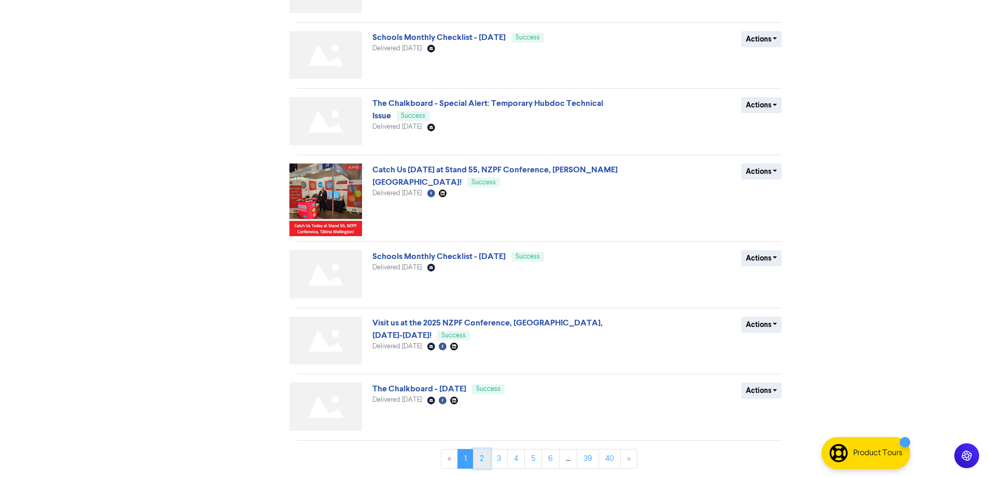
click at [486, 458] on link "2" at bounding box center [482, 459] width 18 height 20
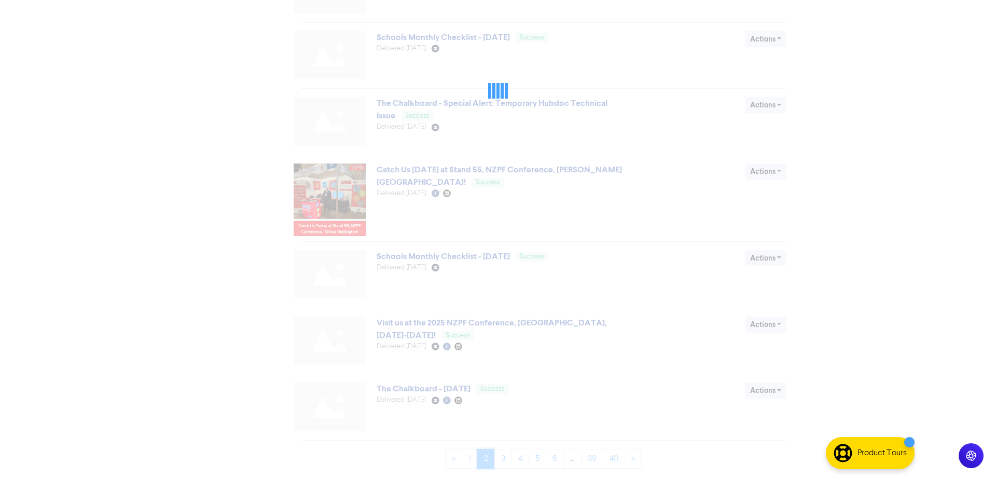
scroll to position [0, 0]
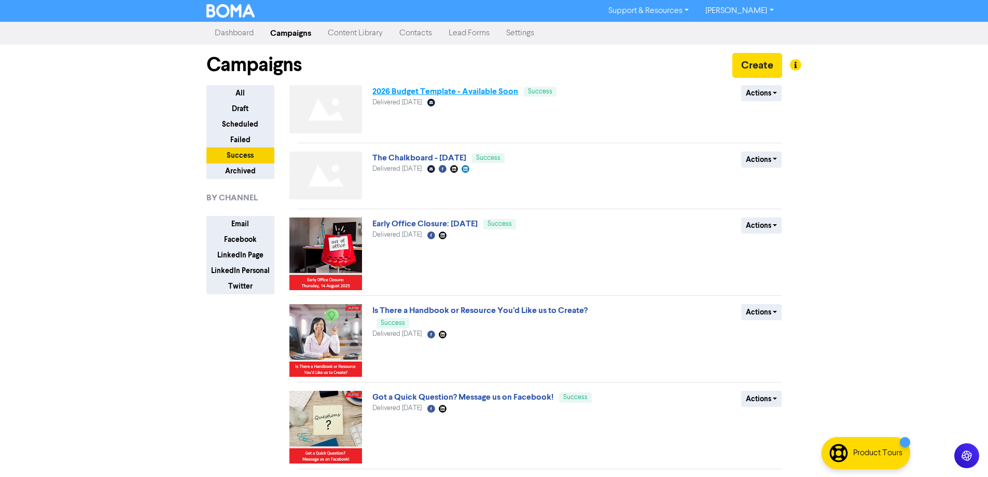
click at [429, 92] on link "2026 Budget Template - Available Soon" at bounding box center [445, 91] width 146 height 10
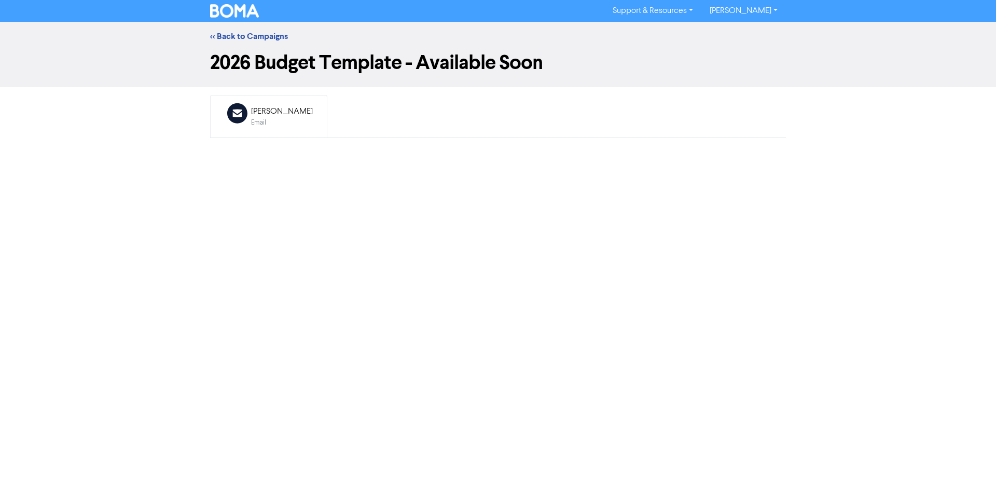
click at [255, 115] on div "[PERSON_NAME]" at bounding box center [282, 111] width 62 height 12
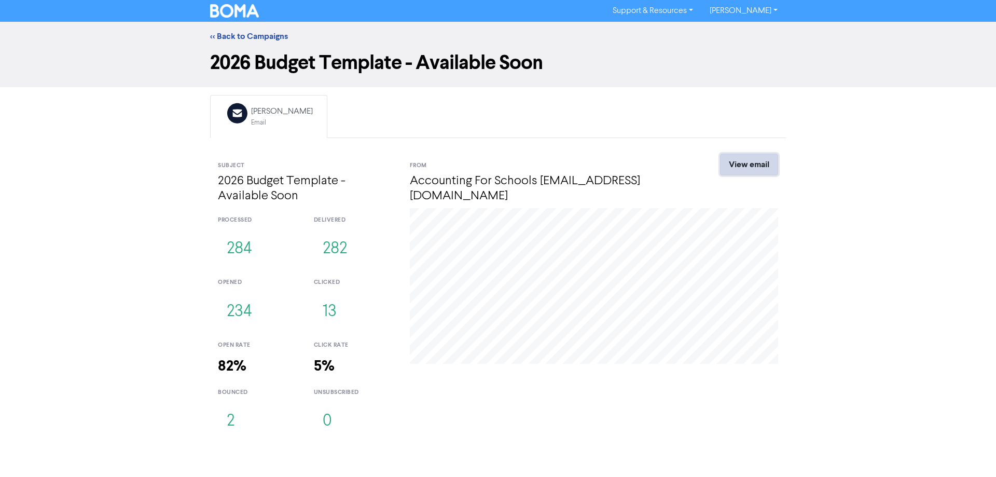
click at [735, 160] on link "View email" at bounding box center [749, 164] width 58 height 22
